Goal: Information Seeking & Learning: Learn about a topic

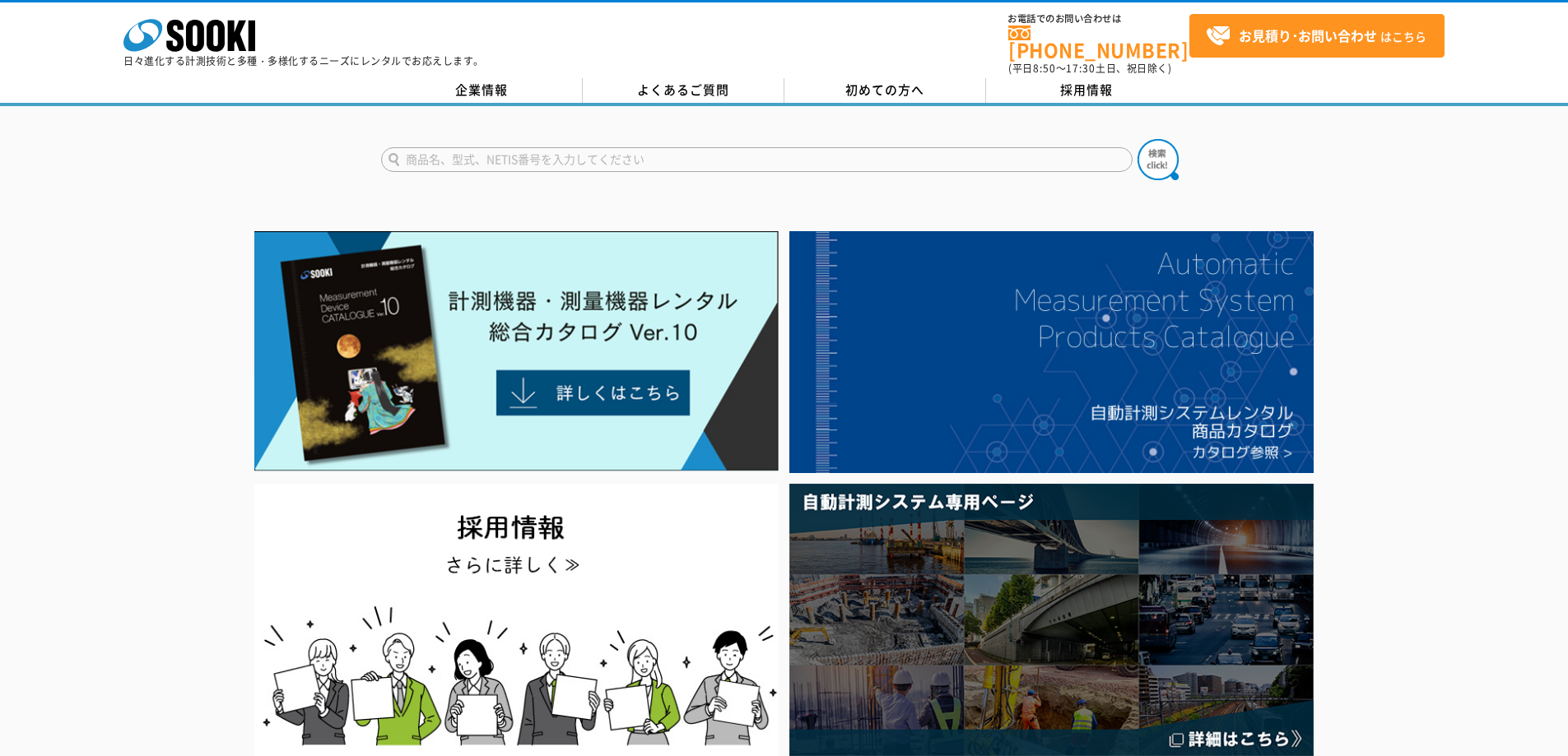
click at [439, 148] on input "text" at bounding box center [757, 160] width 751 height 25
type input "平板測量"
click at [1138, 139] on button at bounding box center [1158, 159] width 41 height 41
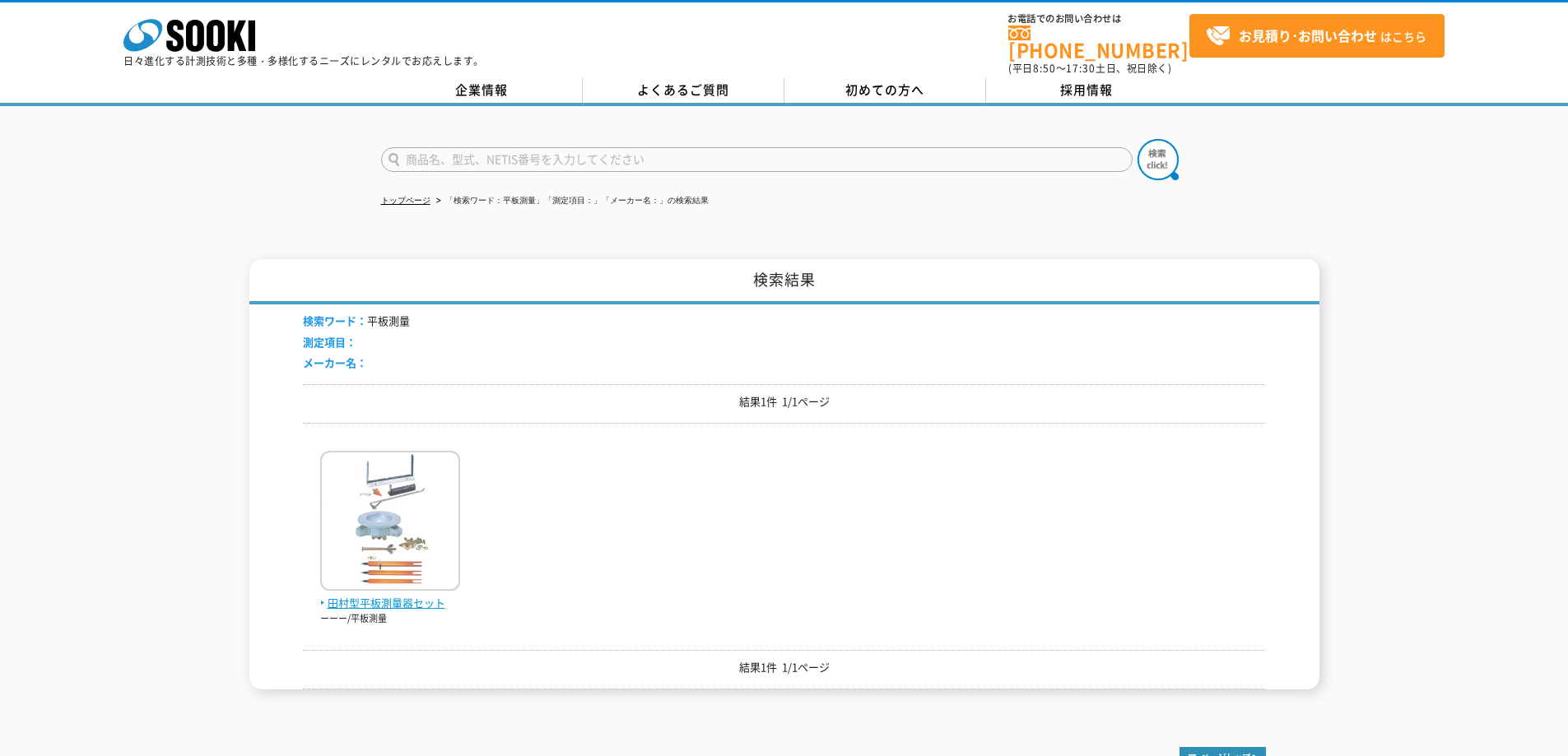
click at [362, 514] on img at bounding box center [390, 523] width 140 height 144
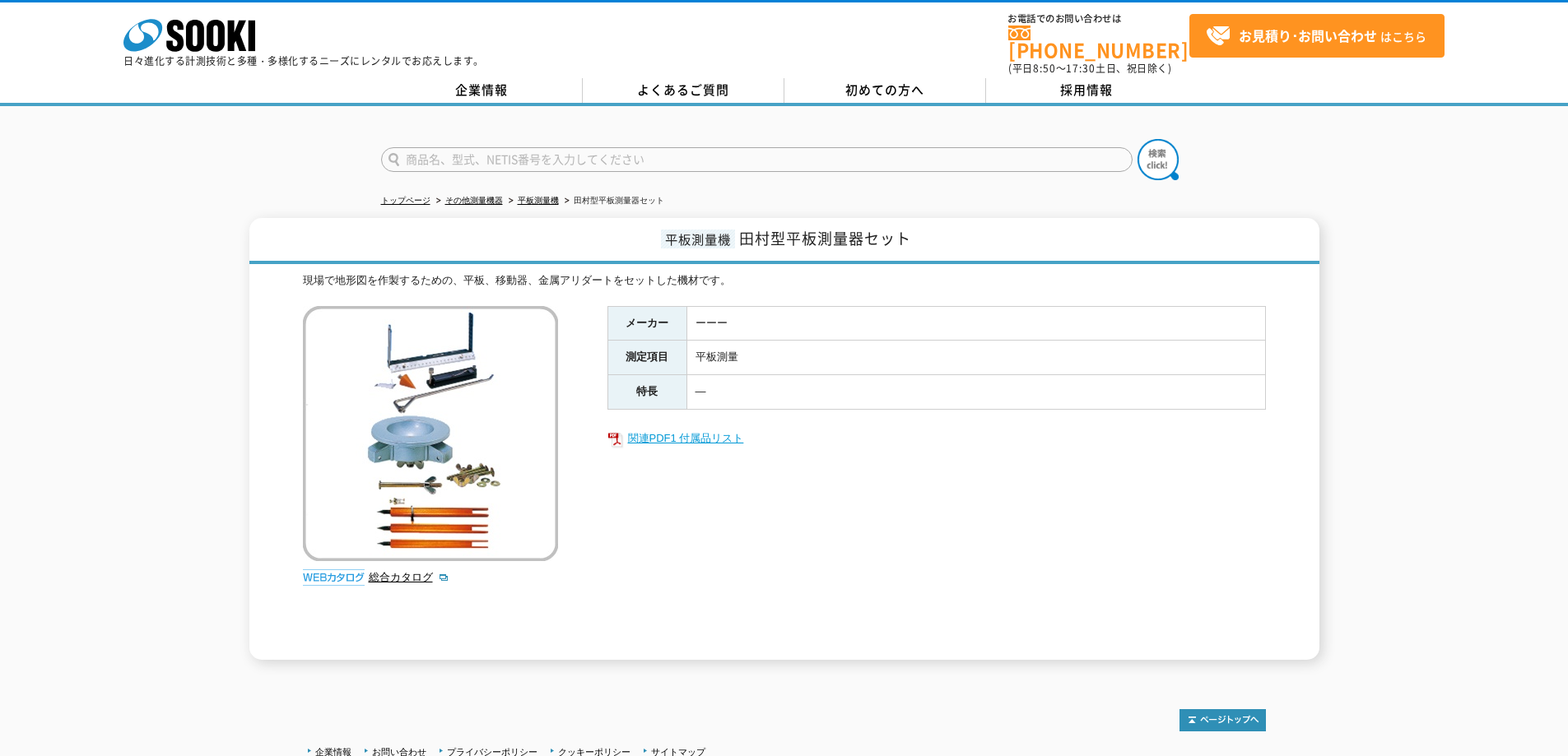
click at [727, 428] on link "関連PDF1 付属品リスト" at bounding box center [936, 439] width 658 height 21
click at [416, 571] on link "総合カタログ" at bounding box center [409, 577] width 81 height 12
